Goal: Find specific page/section: Find specific page/section

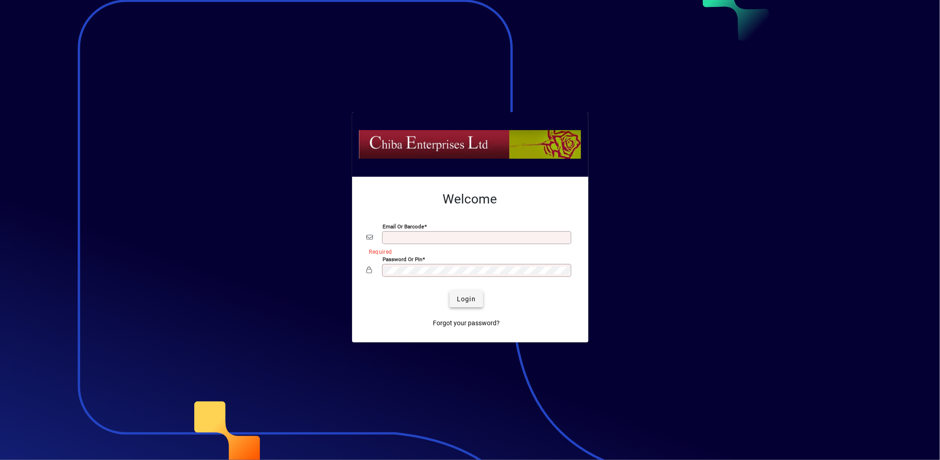
type input "**********"
click at [470, 302] on span "Login" at bounding box center [466, 299] width 19 height 10
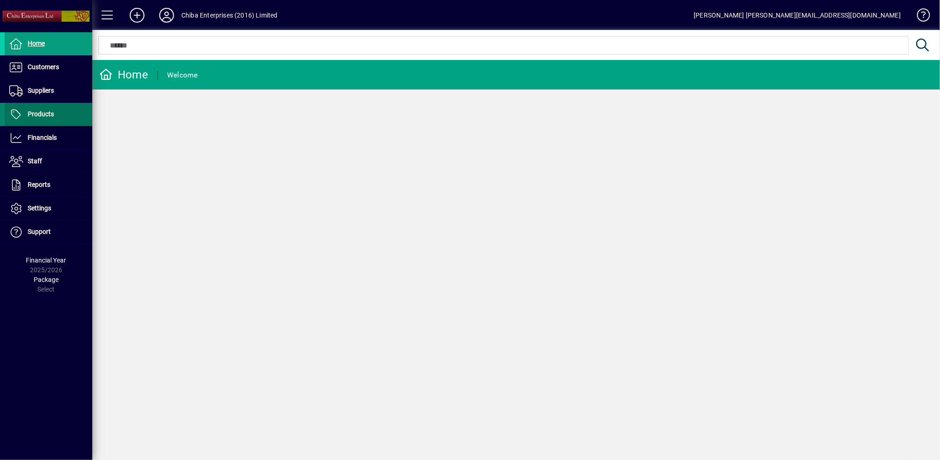
click at [46, 113] on span "Products" at bounding box center [41, 113] width 26 height 7
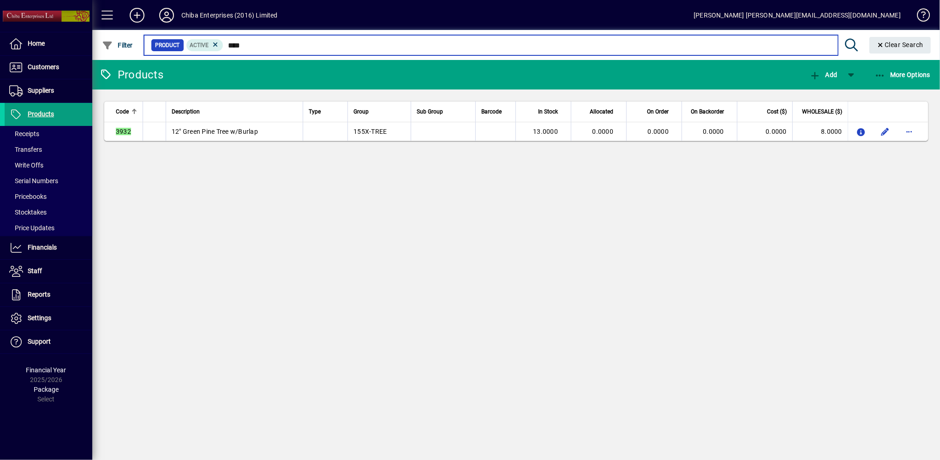
type input "****"
